Goal: Use online tool/utility: Utilize a website feature to perform a specific function

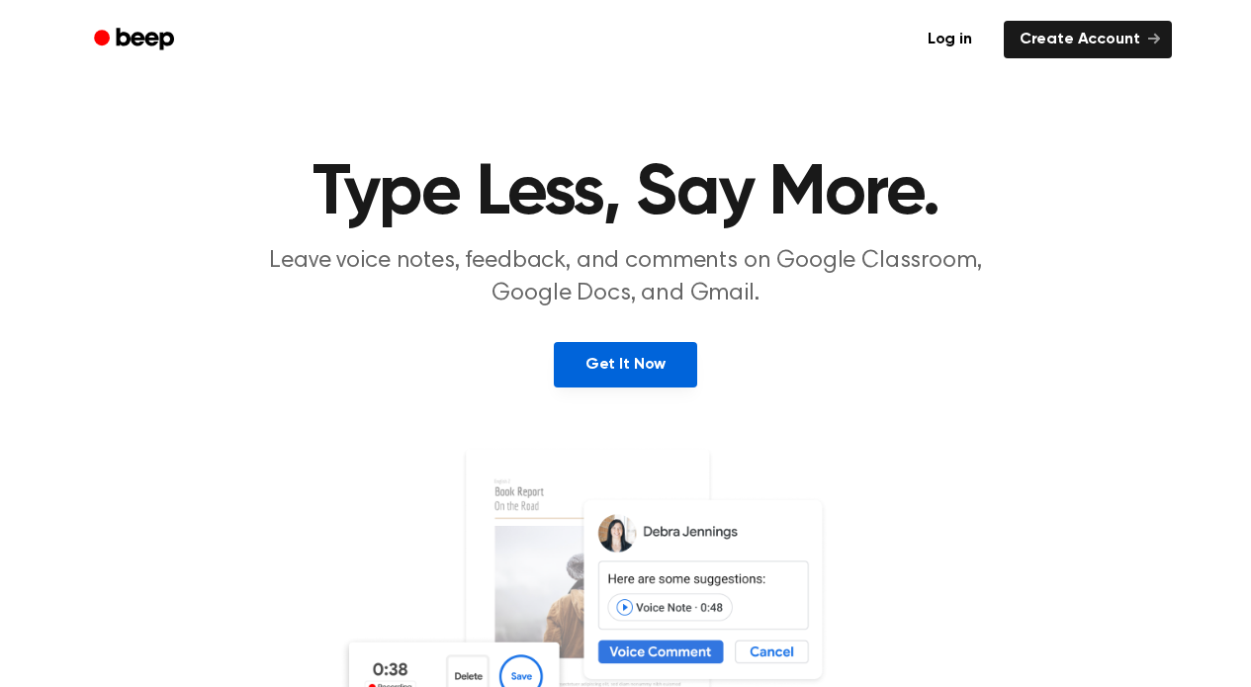
click at [629, 379] on link "Get It Now" at bounding box center [625, 365] width 143 height 46
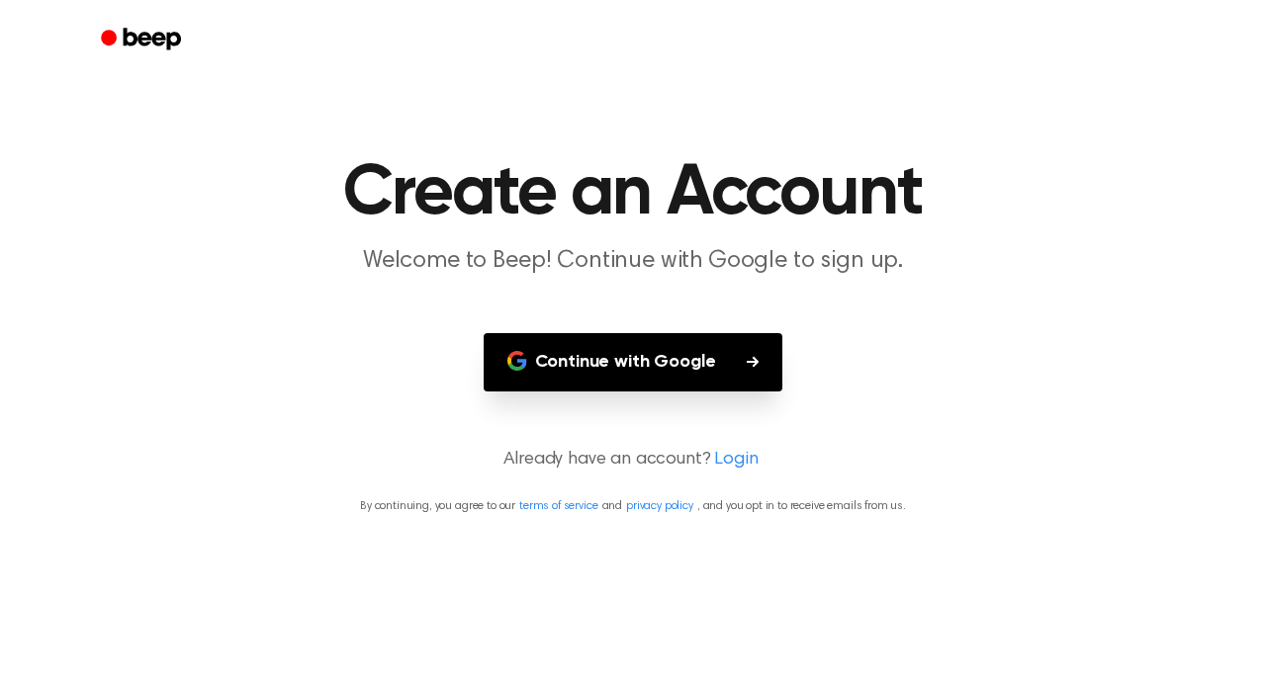
click at [637, 360] on button "Continue with Google" at bounding box center [634, 362] width 300 height 58
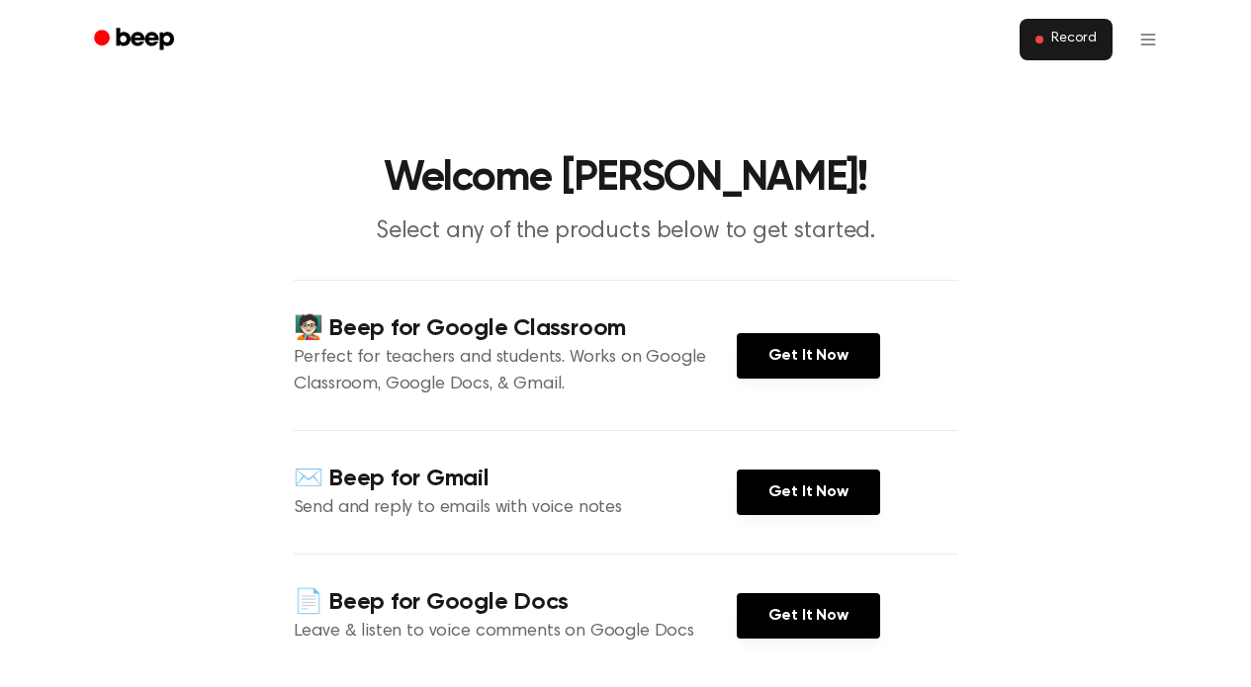
click at [1081, 42] on span "Record" at bounding box center [1073, 40] width 45 height 18
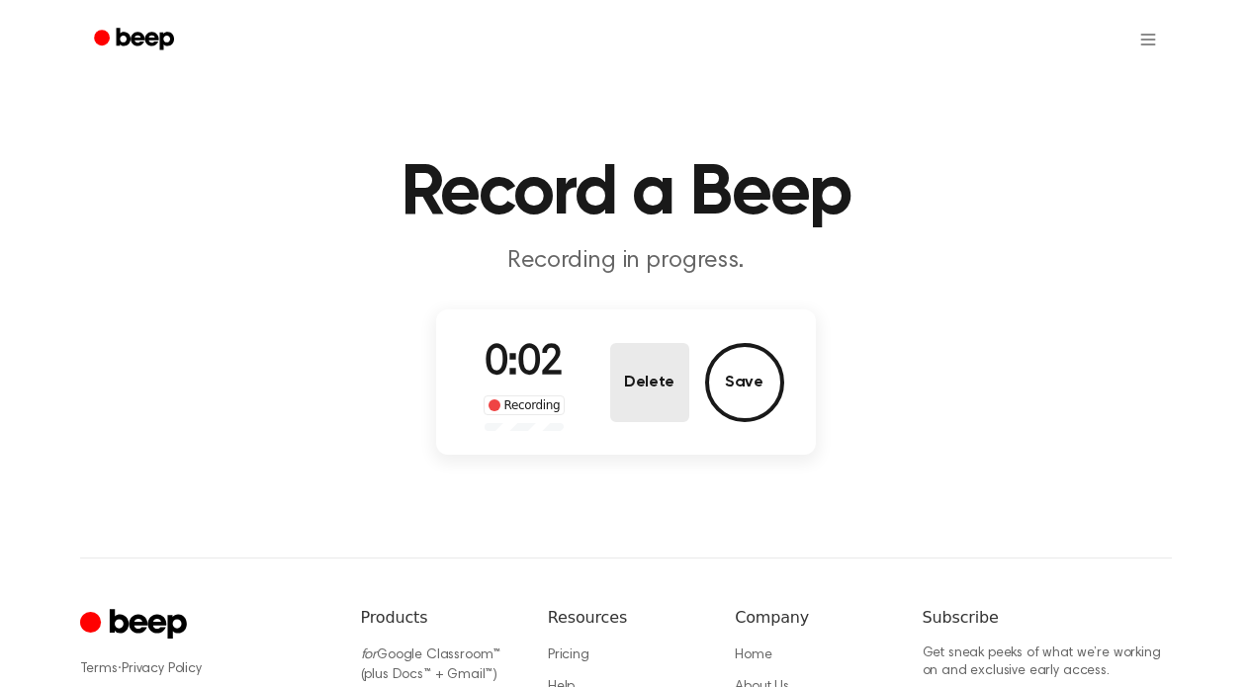
click at [632, 385] on button "Delete" at bounding box center [649, 382] width 79 height 79
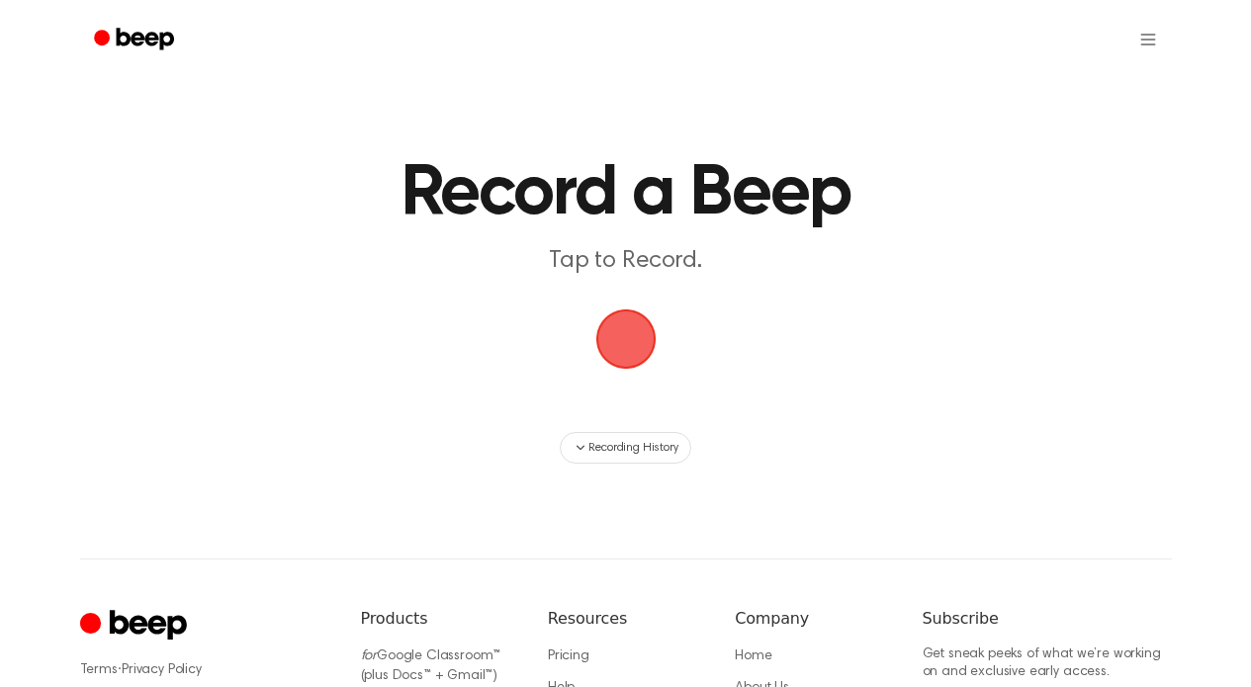
click at [627, 359] on span "button" at bounding box center [625, 340] width 60 height 60
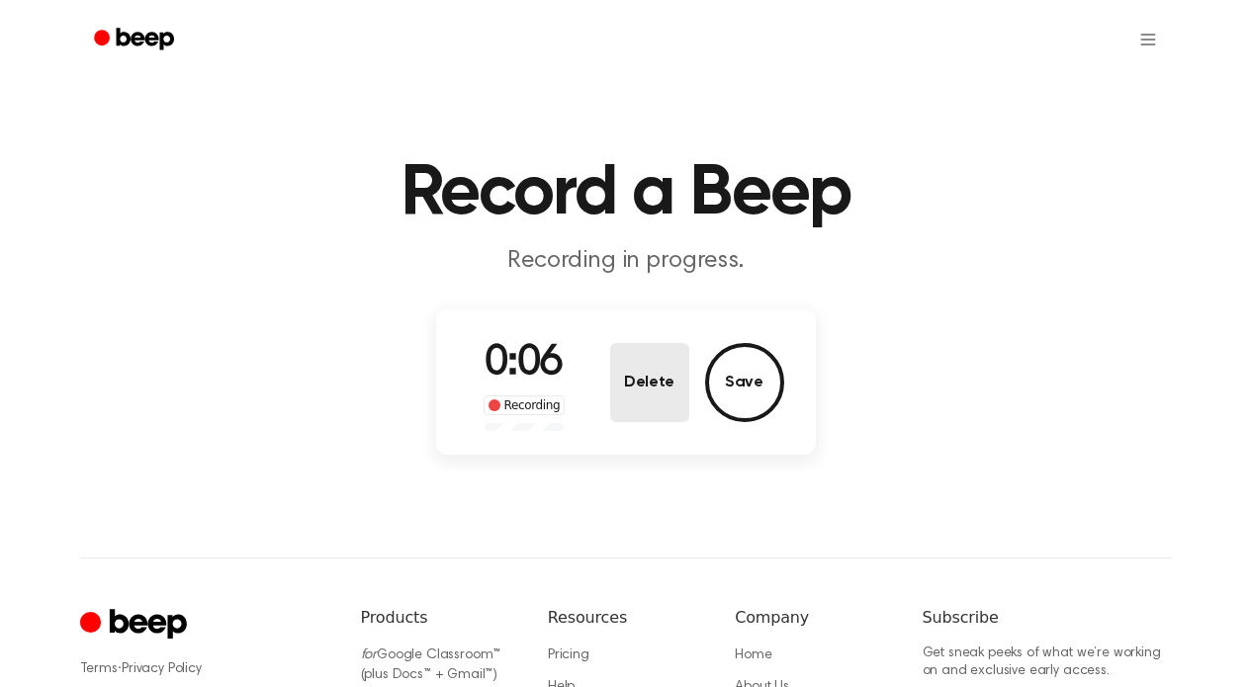
click at [664, 384] on button "Delete" at bounding box center [649, 382] width 79 height 79
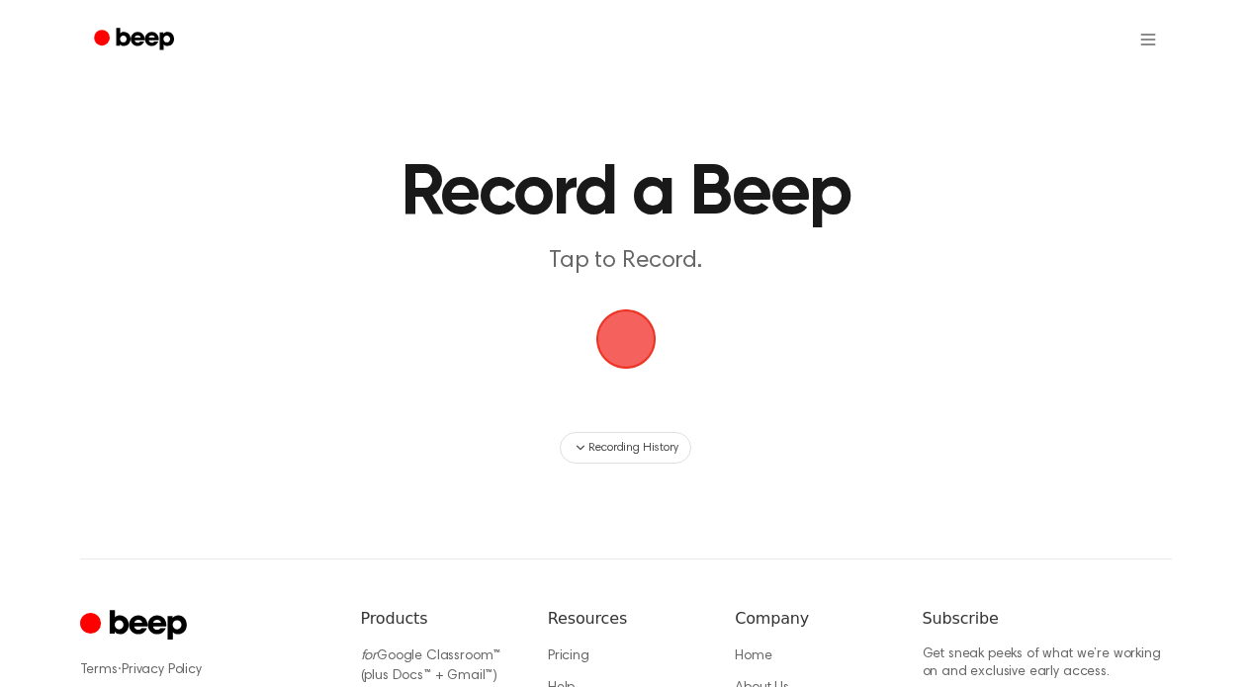
click at [632, 355] on span "button" at bounding box center [625, 339] width 67 height 67
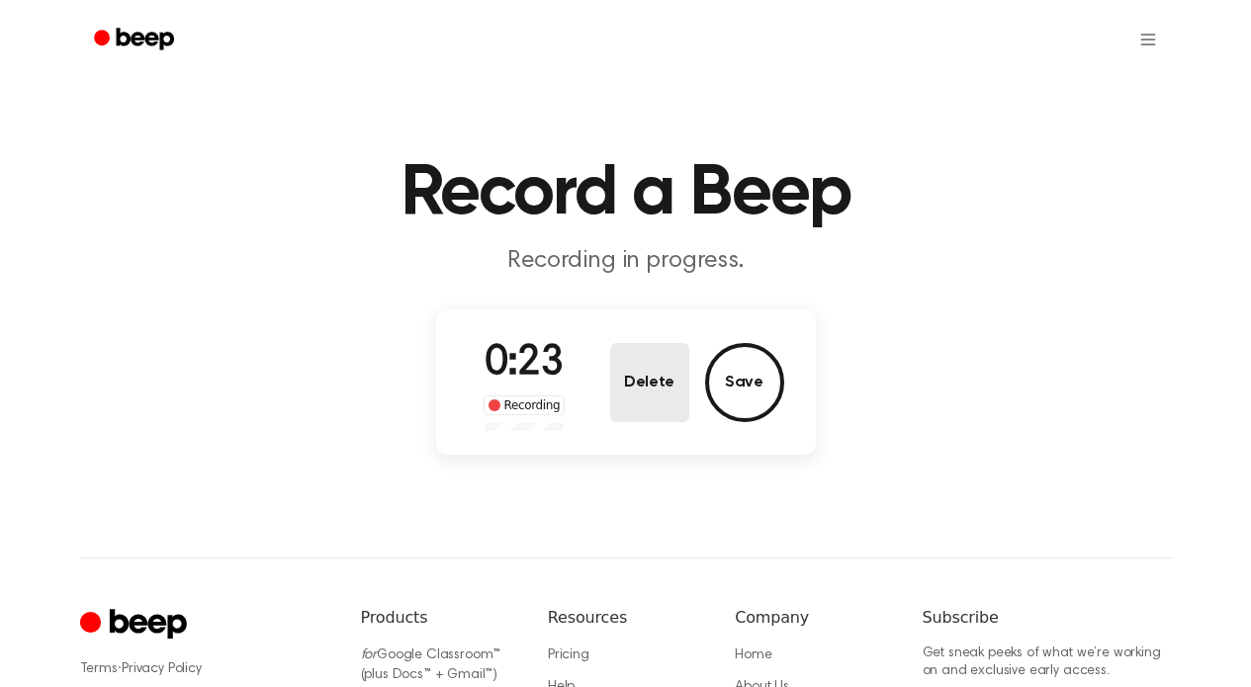
click at [632, 410] on button "Delete" at bounding box center [649, 382] width 79 height 79
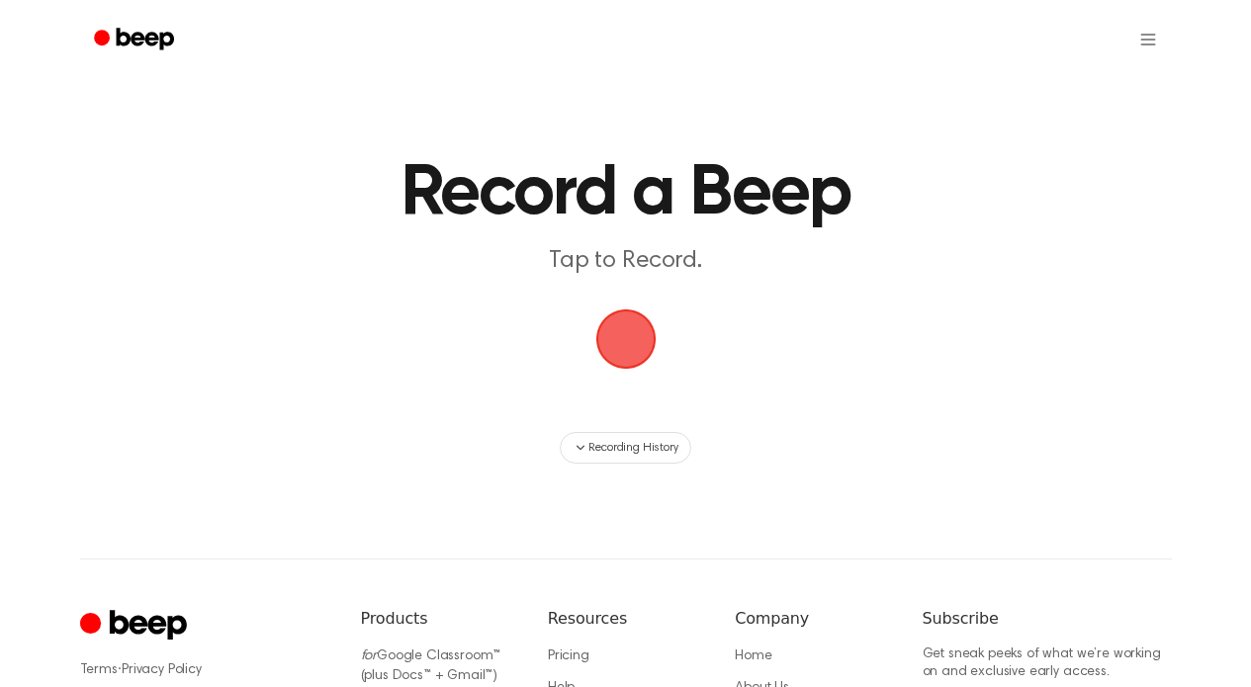
click at [610, 356] on span "button" at bounding box center [625, 340] width 60 height 60
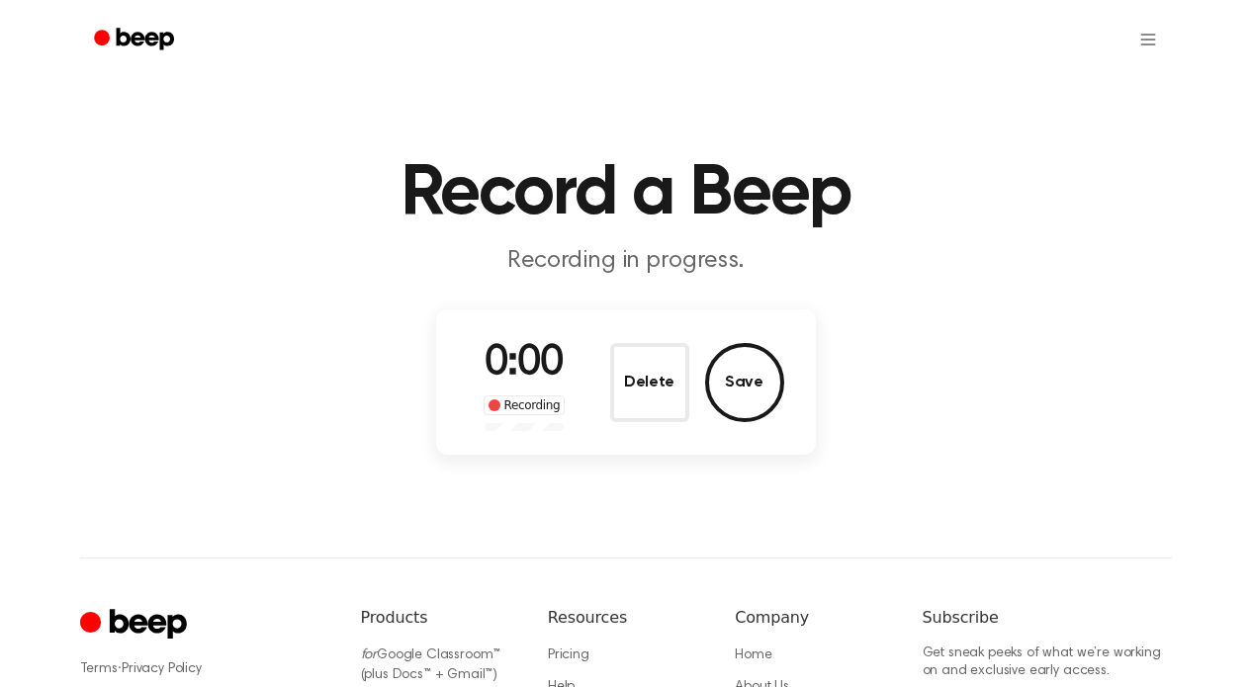
click at [610, 356] on button "Delete" at bounding box center [649, 382] width 79 height 79
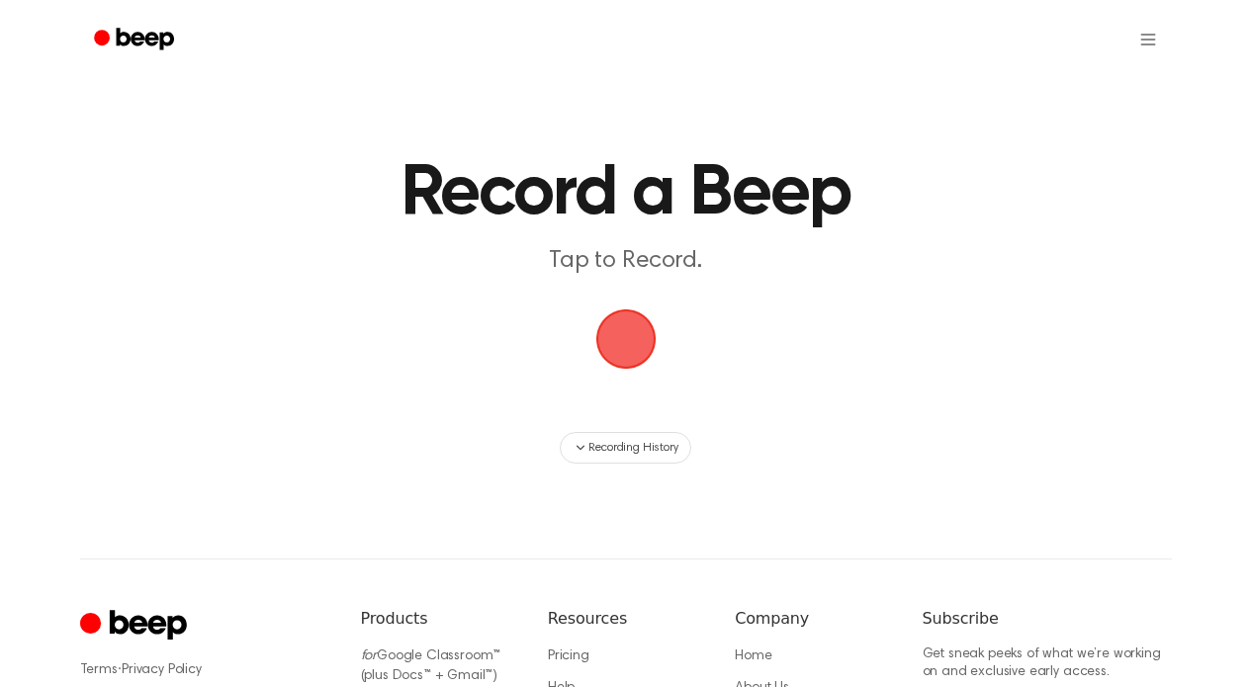
click at [610, 356] on span "button" at bounding box center [626, 339] width 76 height 76
click at [610, 356] on span "button" at bounding box center [625, 339] width 67 height 67
click at [610, 356] on span "button" at bounding box center [626, 340] width 64 height 64
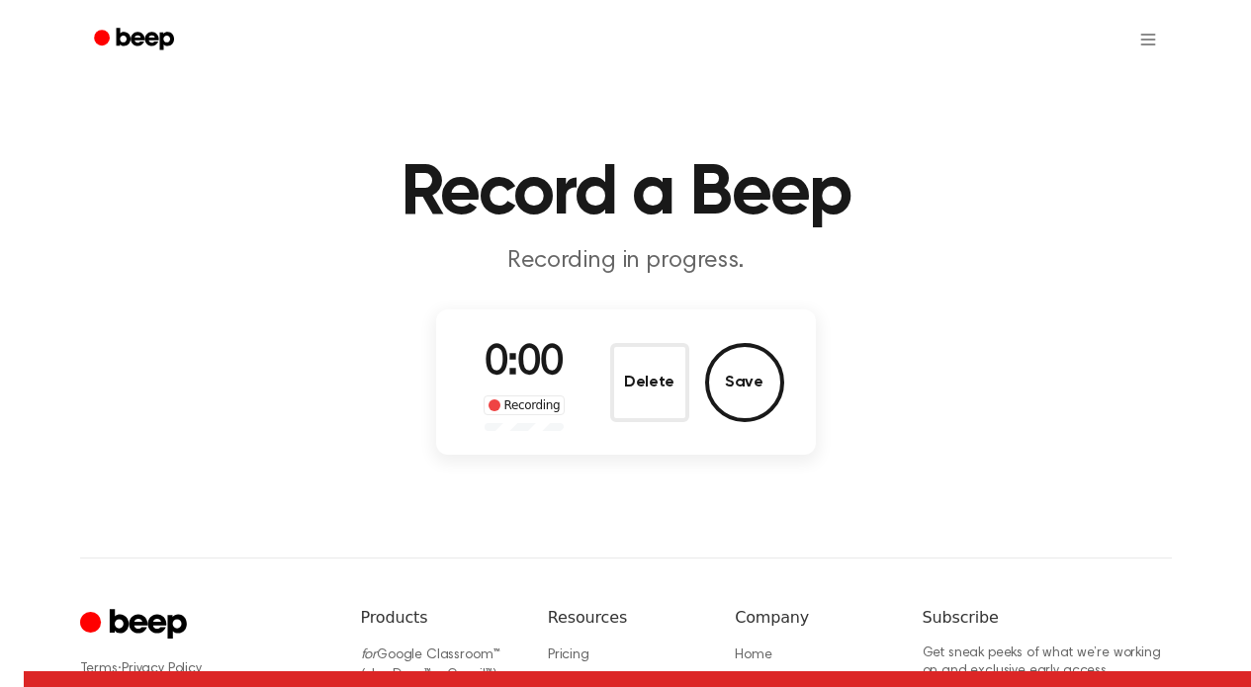
click at [610, 356] on button "Delete" at bounding box center [649, 382] width 79 height 79
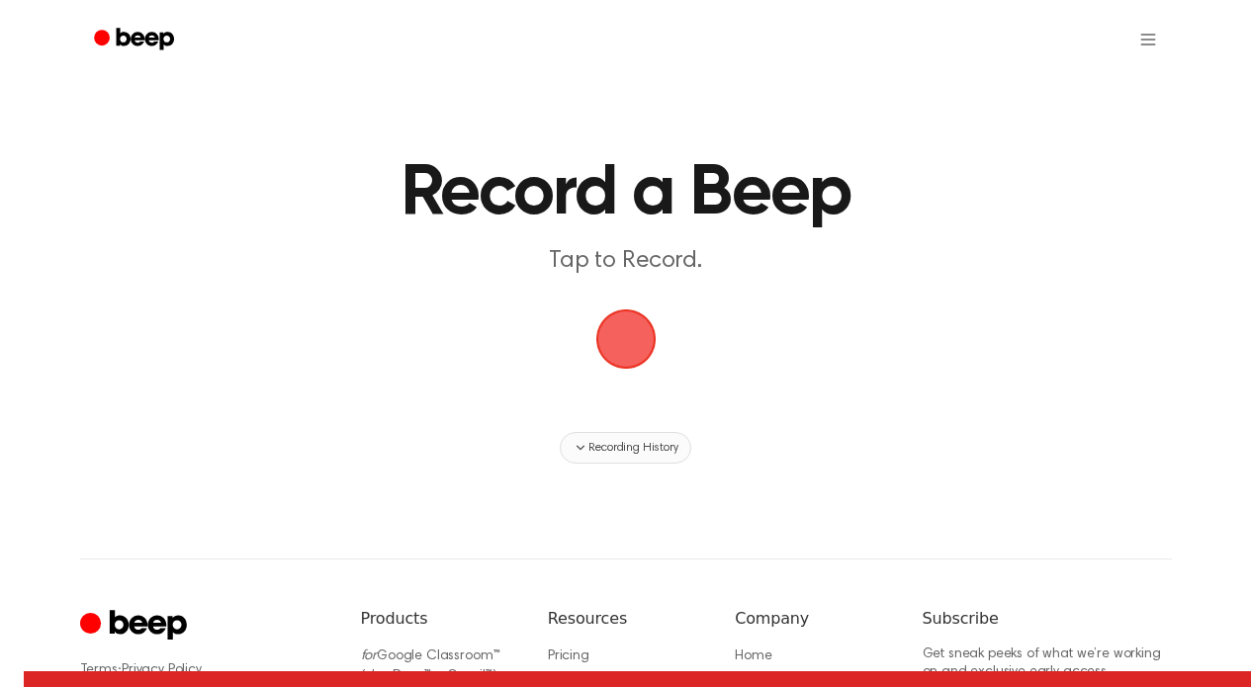
click at [611, 453] on span "Recording History" at bounding box center [633, 448] width 89 height 18
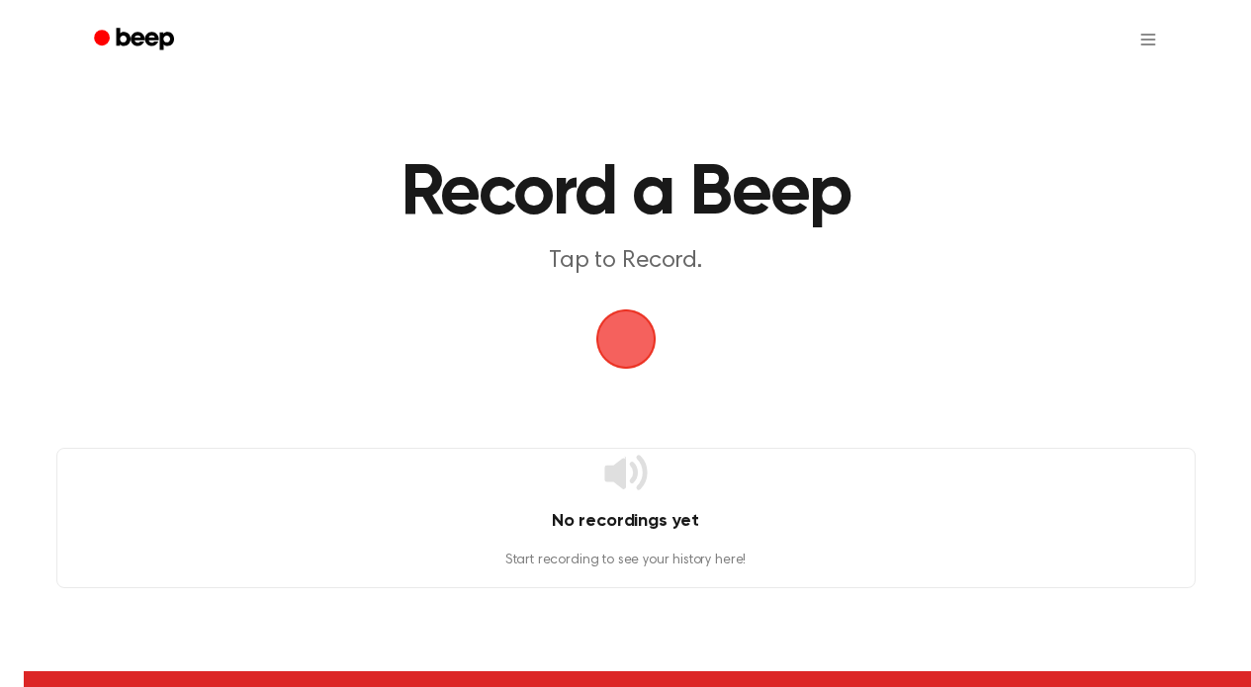
click at [561, 435] on main "Record a Beep Tap to Record. No recordings yet Start recording to see your hist…" at bounding box center [625, 294] width 1251 height 589
click at [559, 548] on div "No recordings yet Start recording to see your history here!" at bounding box center [626, 518] width 1140 height 140
click at [617, 338] on span "button" at bounding box center [626, 339] width 81 height 81
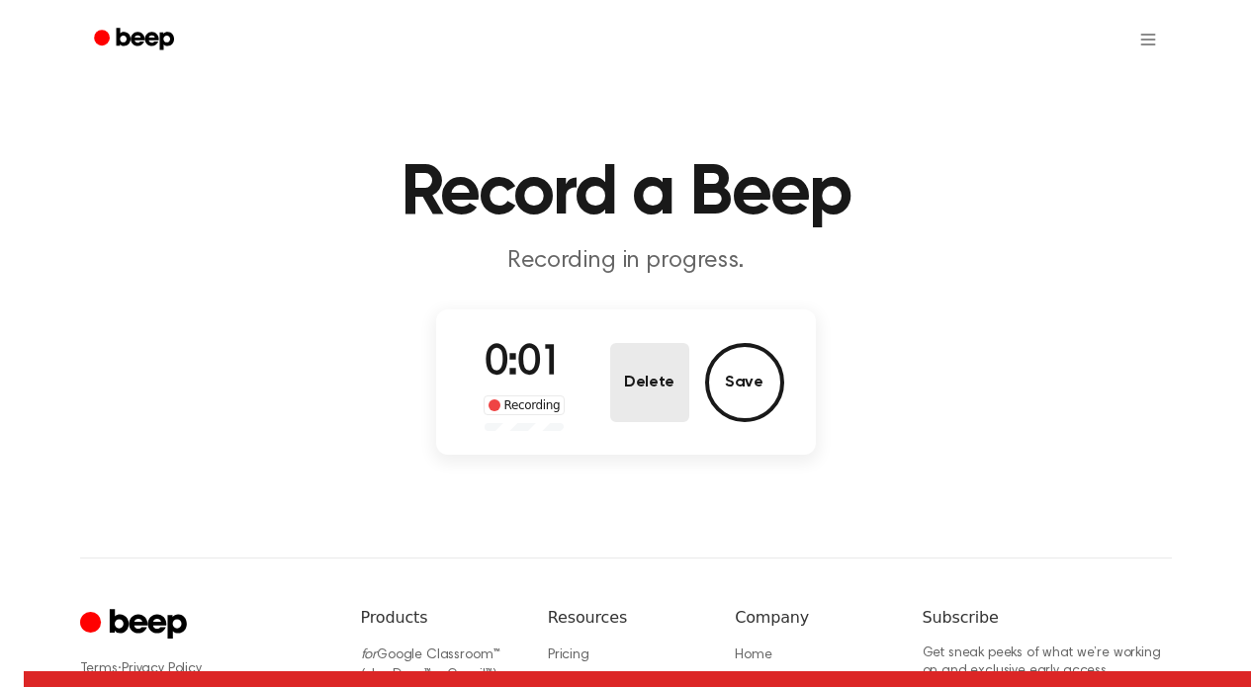
click at [633, 372] on button "Delete" at bounding box center [649, 382] width 79 height 79
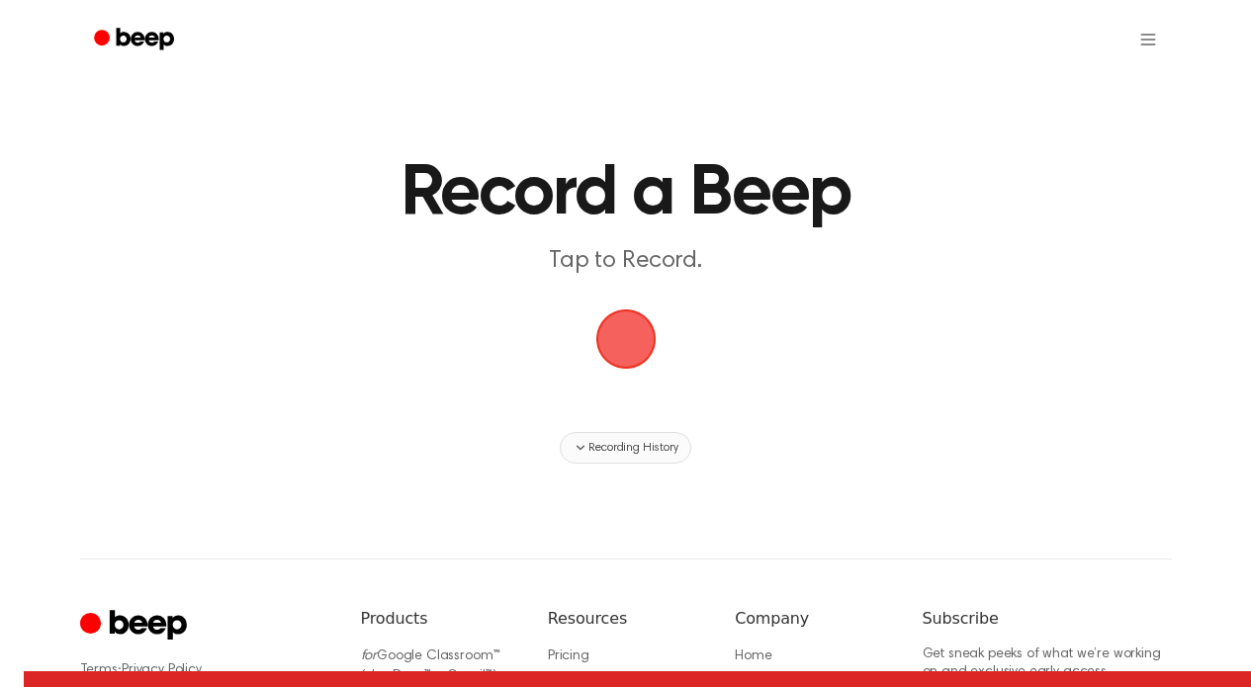
click at [610, 432] on button "Recording History" at bounding box center [625, 448] width 131 height 32
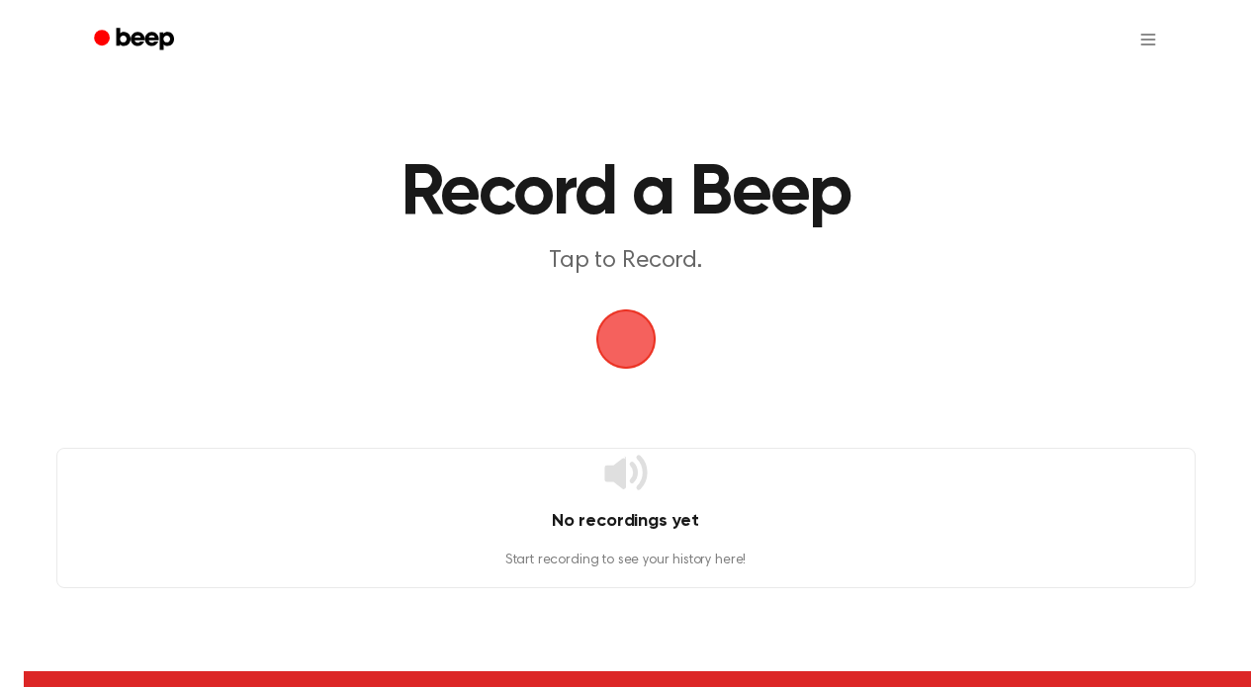
click at [611, 450] on icon at bounding box center [625, 472] width 47 height 47
click at [599, 329] on span "button" at bounding box center [626, 339] width 71 height 71
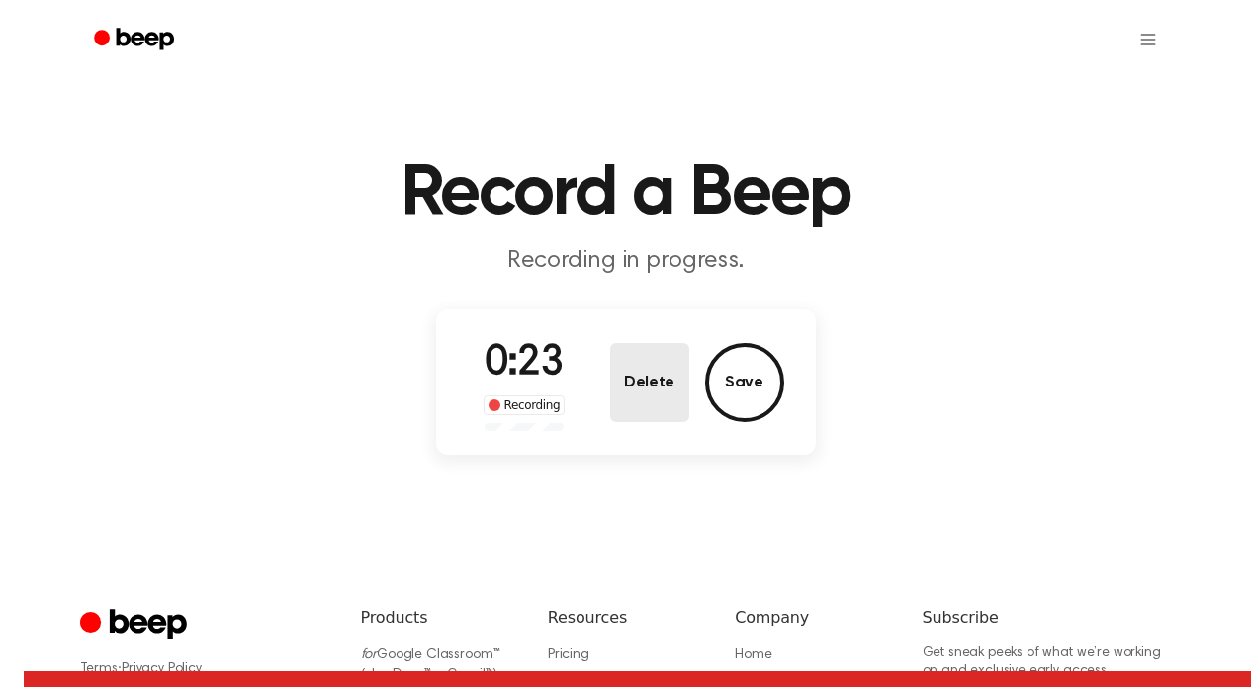
click at [673, 403] on button "Delete" at bounding box center [649, 382] width 79 height 79
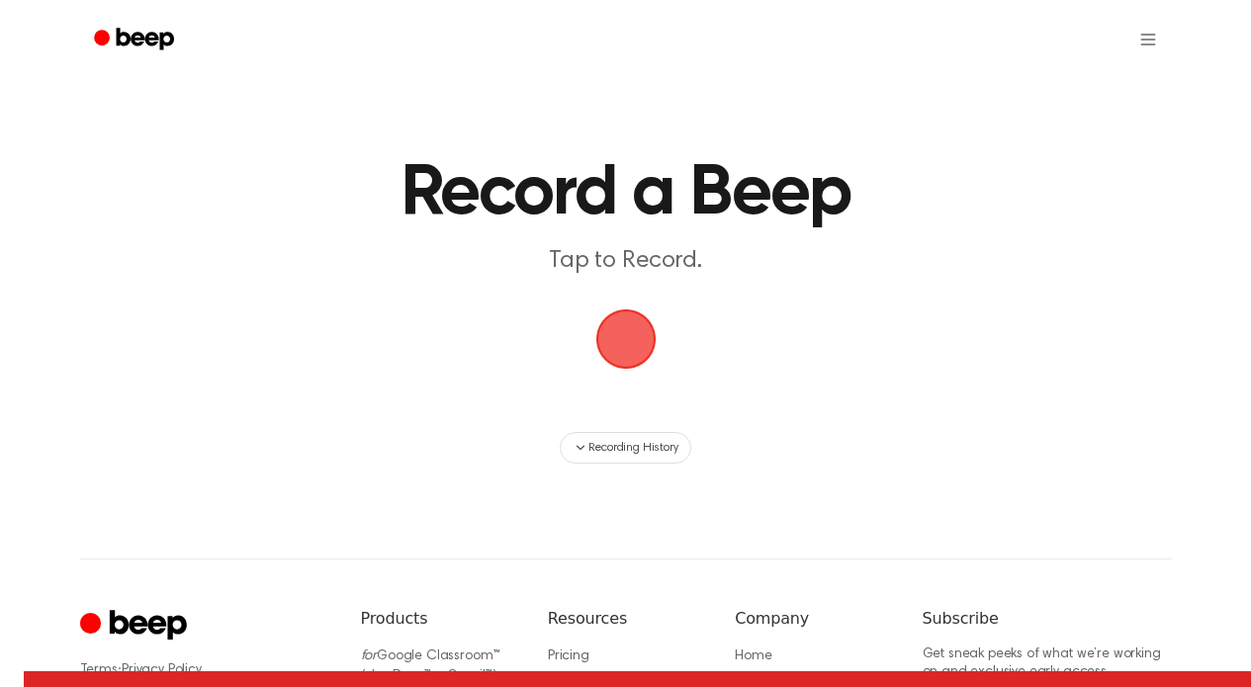
click at [634, 342] on span "button" at bounding box center [625, 340] width 60 height 60
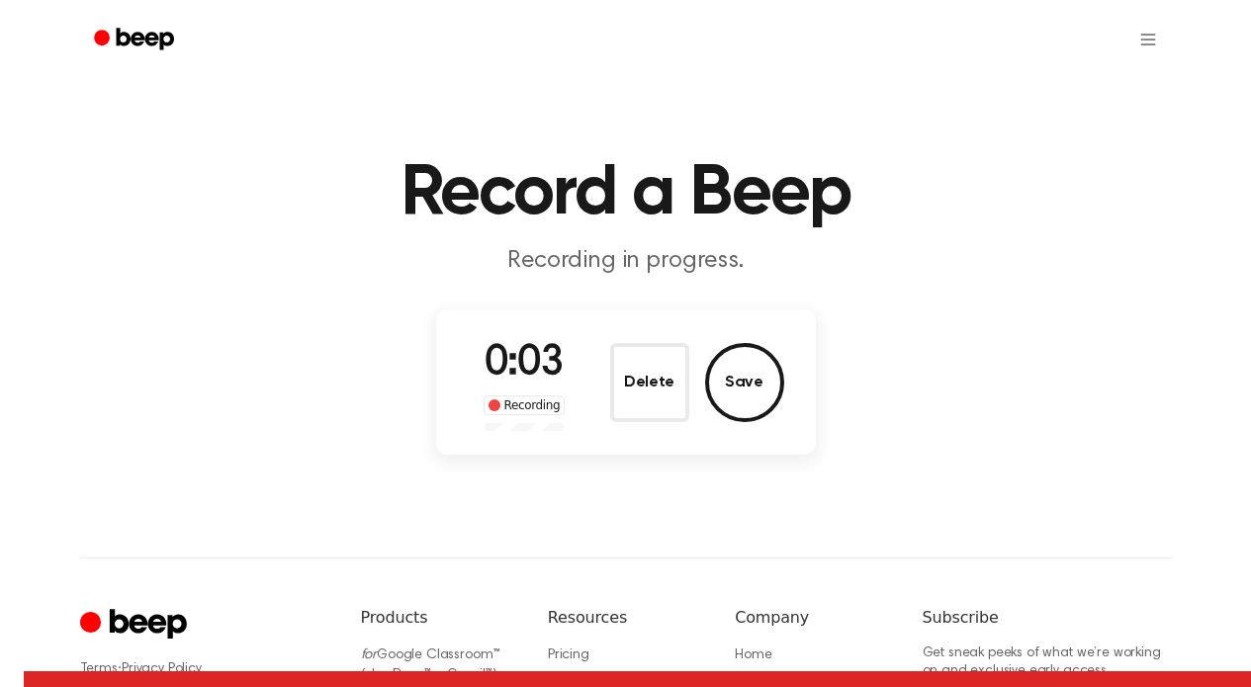
click at [634, 343] on button "Delete" at bounding box center [649, 382] width 79 height 79
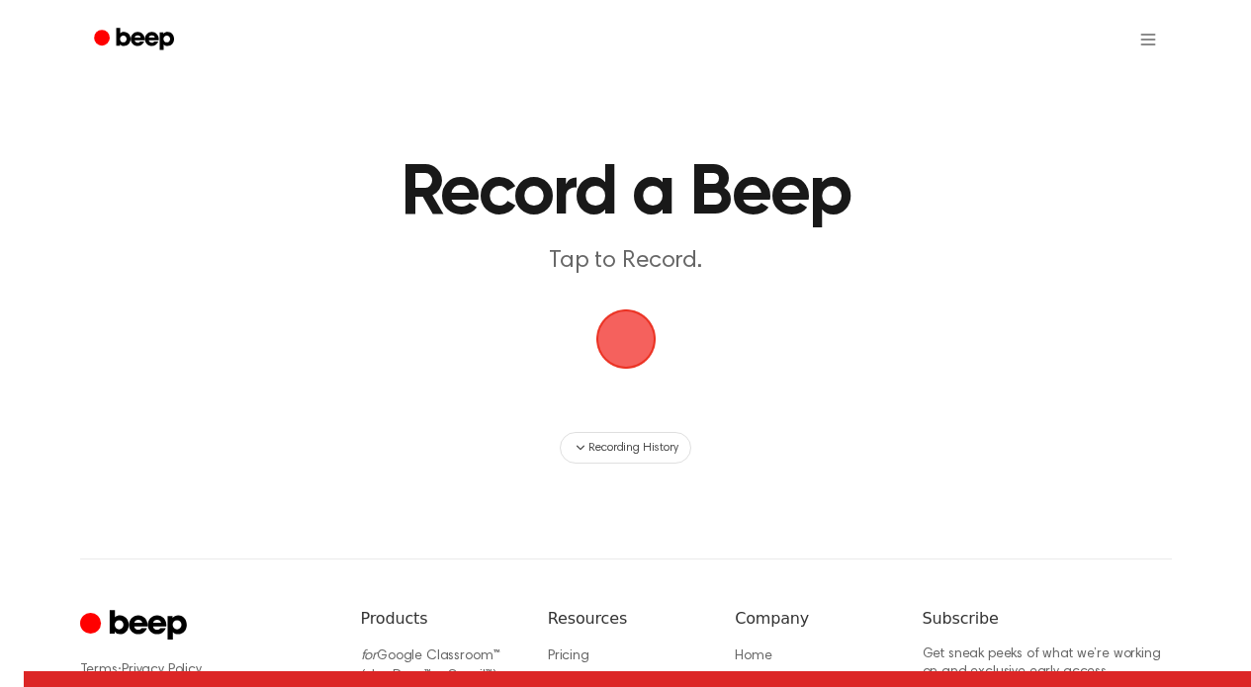
click at [640, 351] on span "button" at bounding box center [625, 340] width 60 height 60
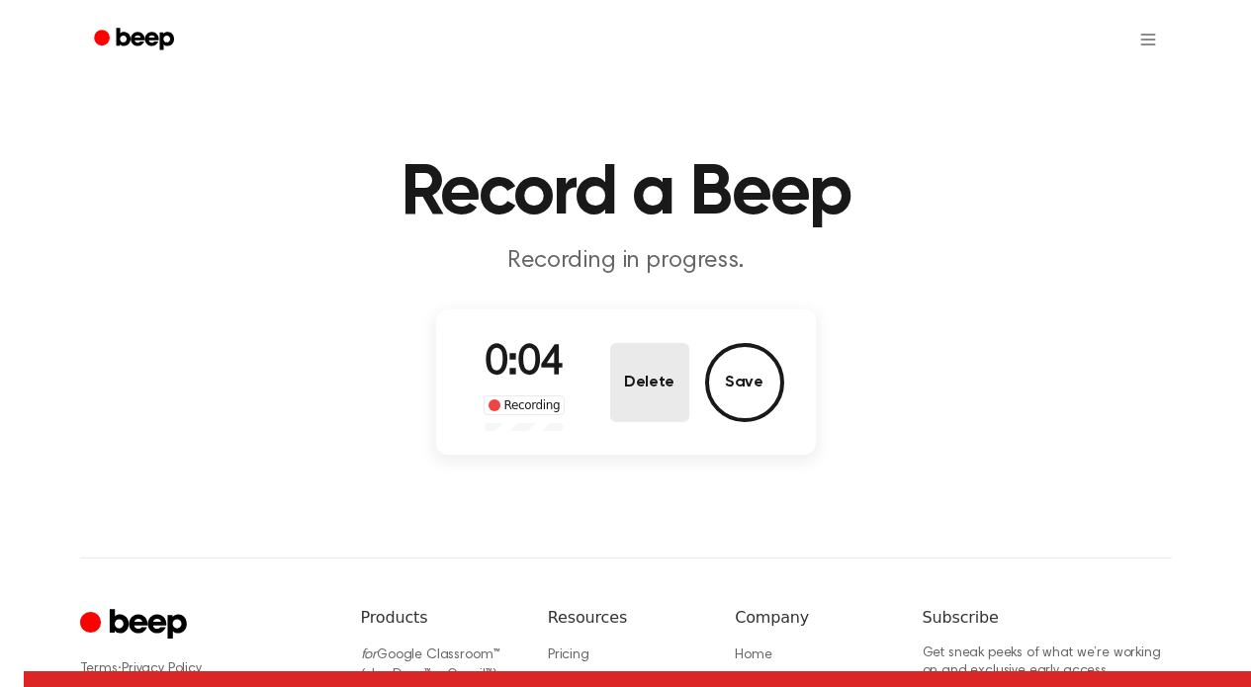
click at [640, 351] on button "Delete" at bounding box center [649, 382] width 79 height 79
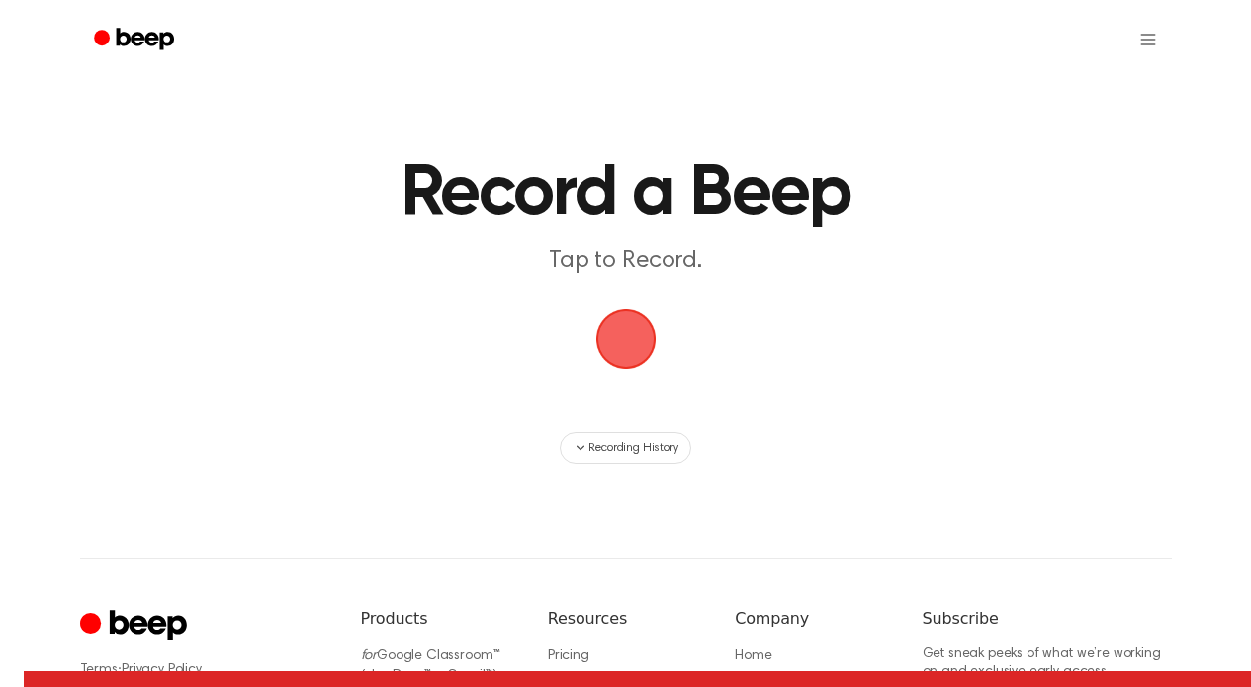
click at [626, 354] on span "button" at bounding box center [626, 340] width 64 height 64
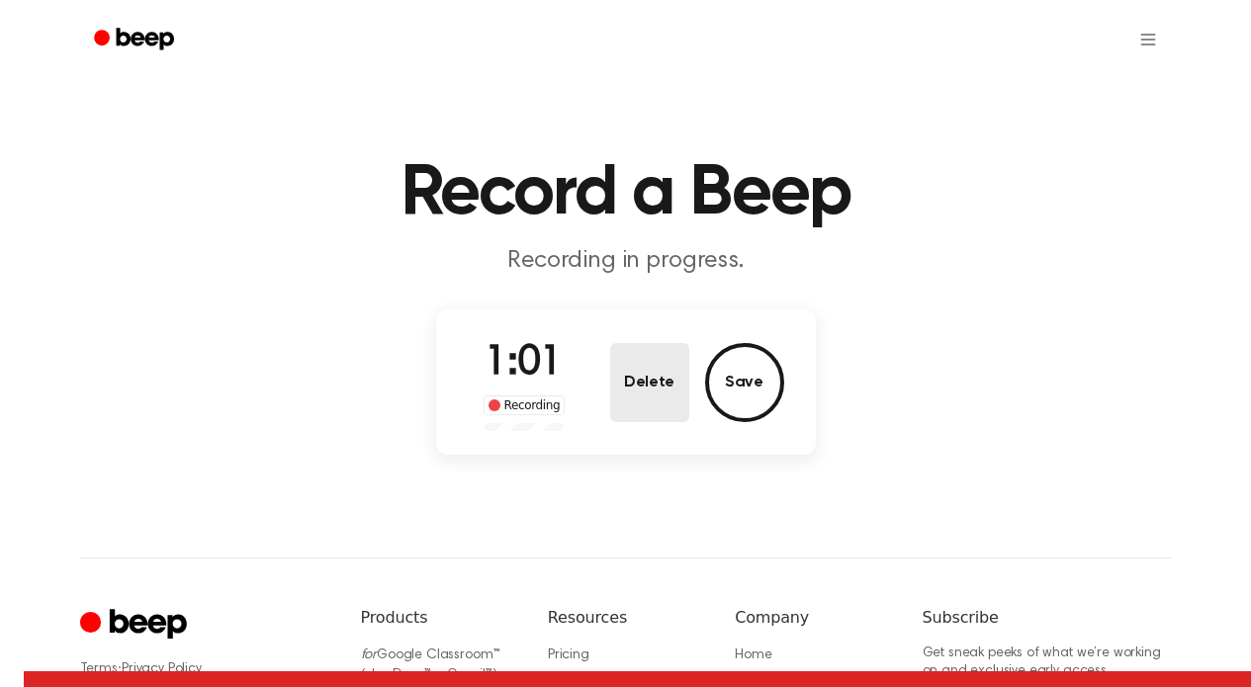
click at [629, 370] on button "Delete" at bounding box center [649, 382] width 79 height 79
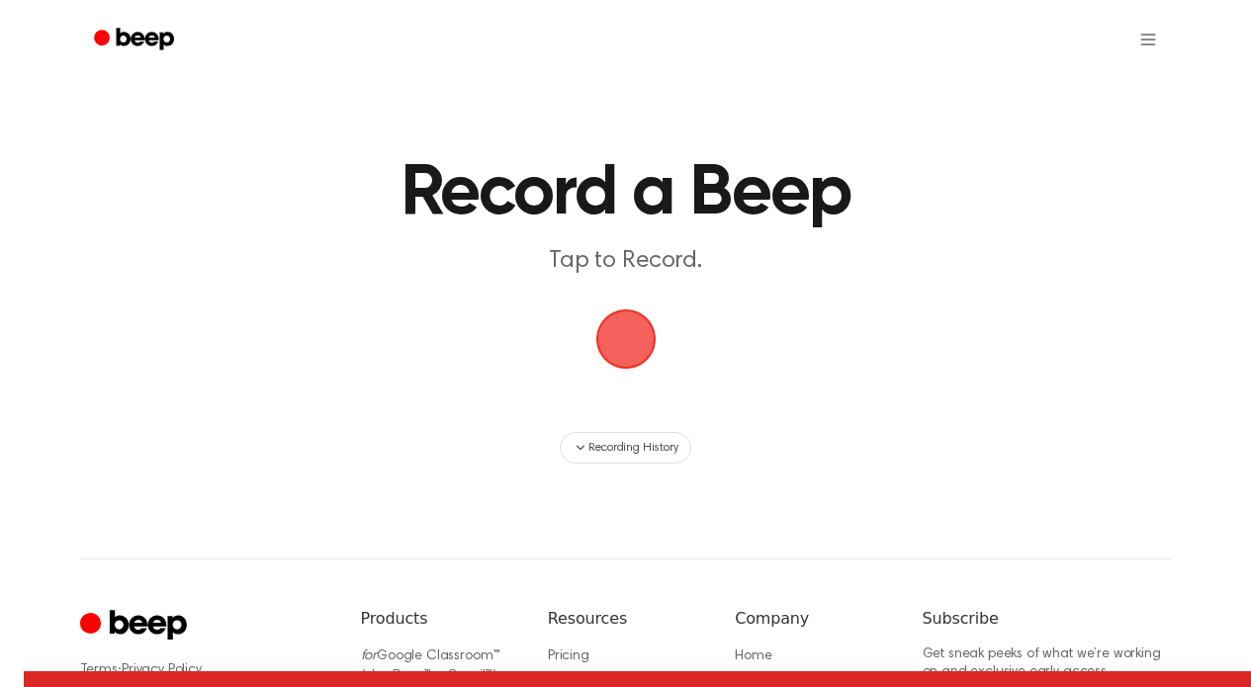
click at [629, 370] on span "button" at bounding box center [626, 340] width 64 height 64
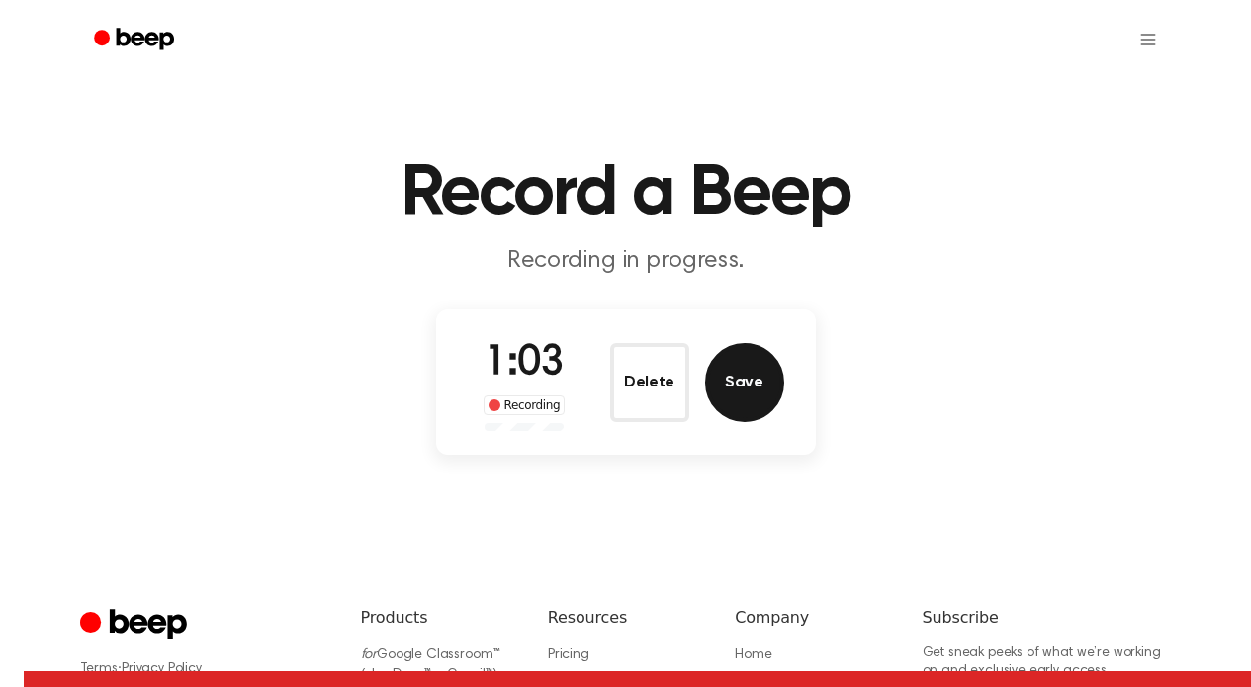
click at [753, 387] on button "Save" at bounding box center [744, 382] width 79 height 79
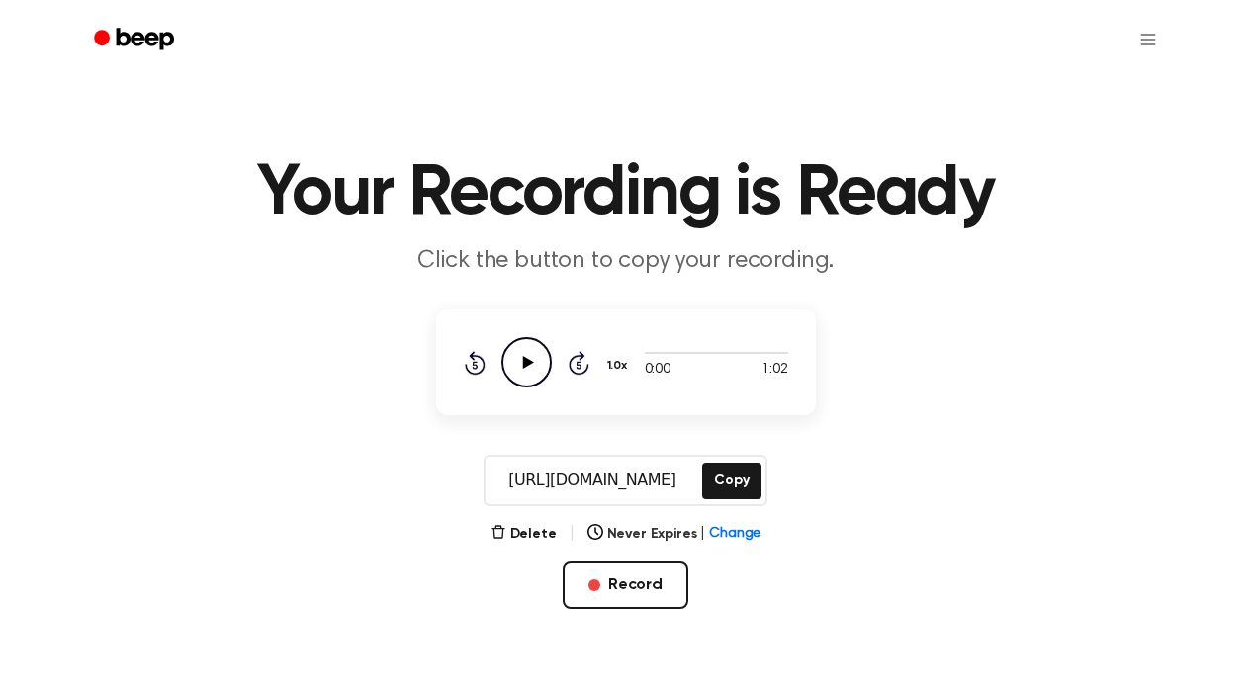
click at [536, 363] on icon "Play Audio" at bounding box center [527, 362] width 50 height 50
click at [748, 491] on button "Copy" at bounding box center [731, 481] width 58 height 37
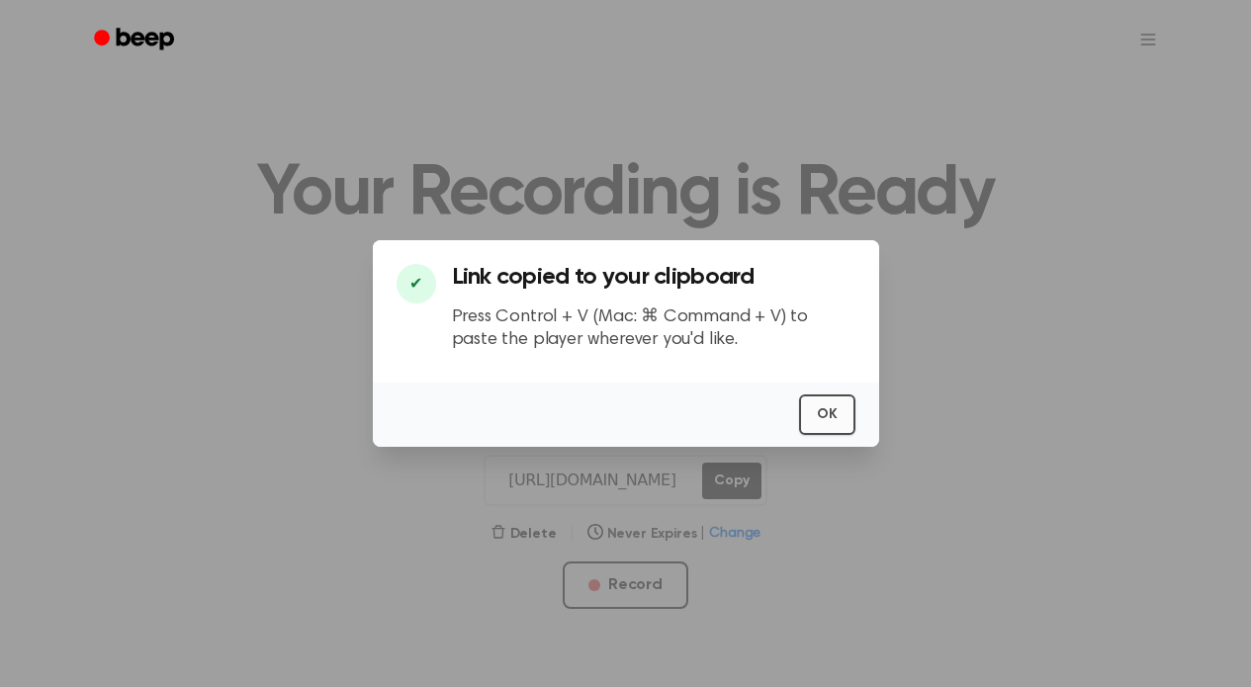
click at [832, 427] on button "OK" at bounding box center [827, 415] width 56 height 41
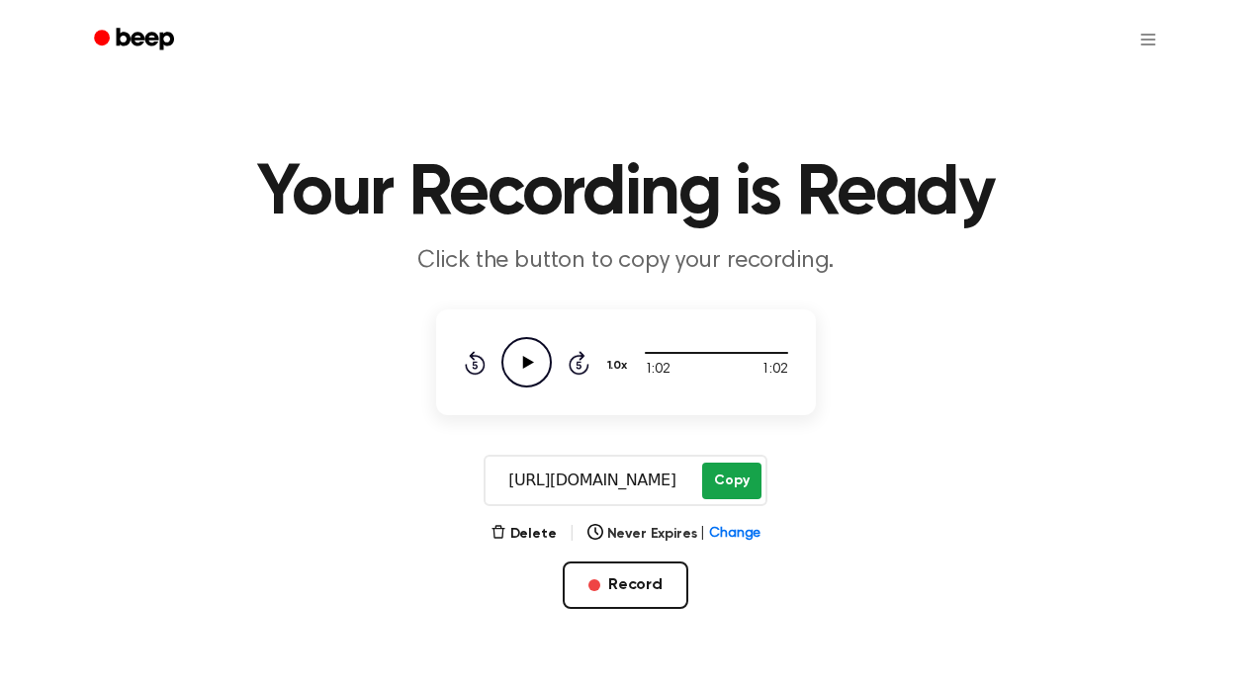
click at [730, 477] on button "Copy" at bounding box center [731, 481] width 58 height 37
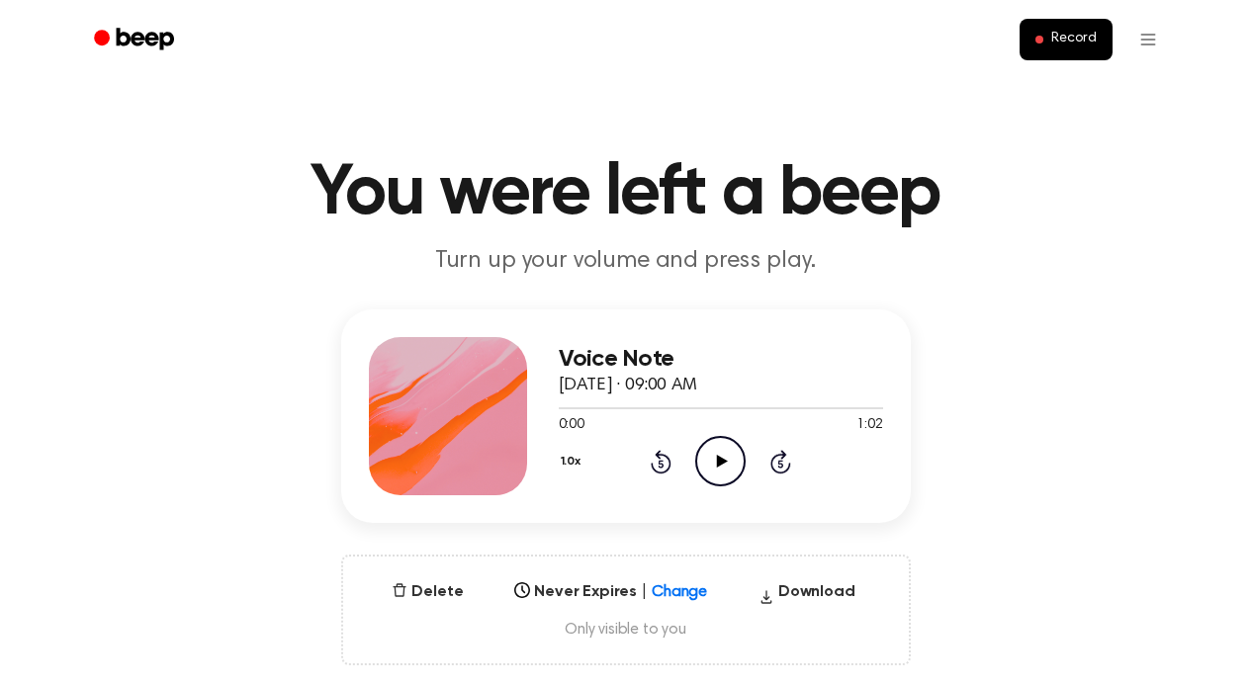
click at [471, 391] on div at bounding box center [448, 416] width 158 height 158
click at [618, 359] on h3 "Voice Note" at bounding box center [721, 359] width 324 height 27
click at [679, 363] on h3 "Voice Note" at bounding box center [721, 359] width 324 height 27
click at [660, 352] on h3 "Voice Note" at bounding box center [721, 359] width 324 height 27
click at [606, 361] on h3 "Voice Note" at bounding box center [721, 359] width 324 height 27
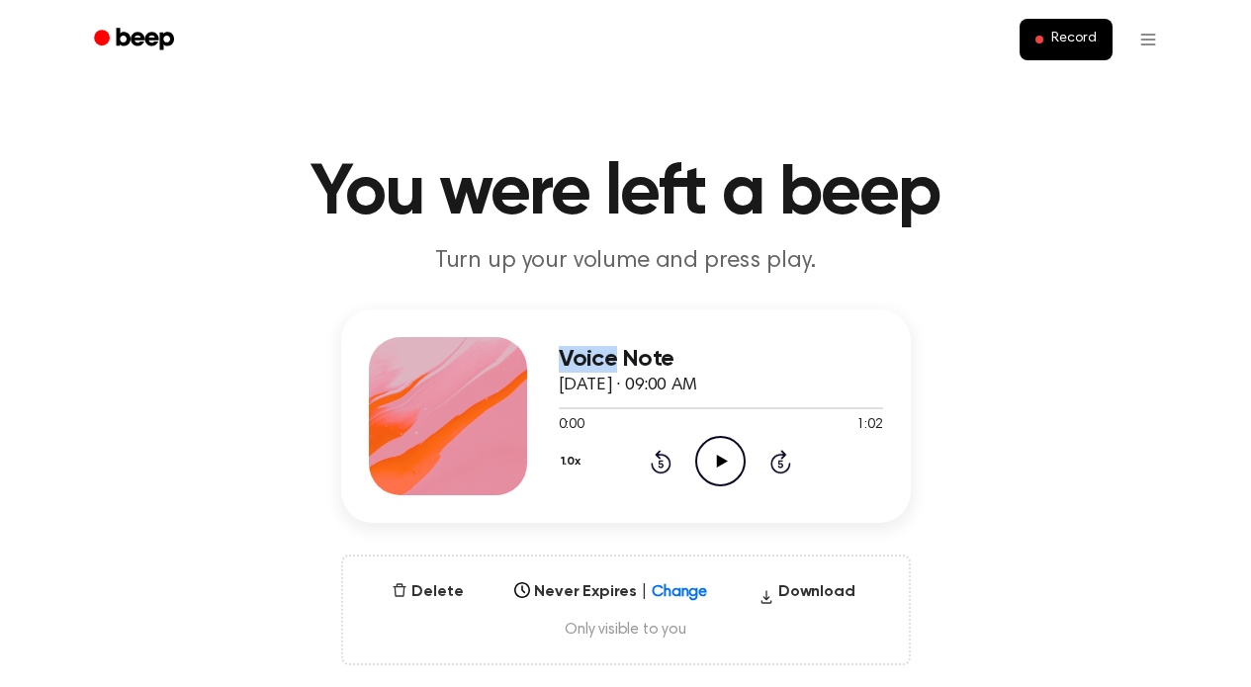
click at [606, 361] on h3 "Voice Note" at bounding box center [721, 359] width 324 height 27
click at [388, 282] on main "You were left a beep Turn up your volume and press play. Voice Note [DATE] · 09…" at bounding box center [625, 634] width 1251 height 1269
click at [696, 460] on circle at bounding box center [720, 461] width 48 height 48
